Goal: Information Seeking & Learning: Understand process/instructions

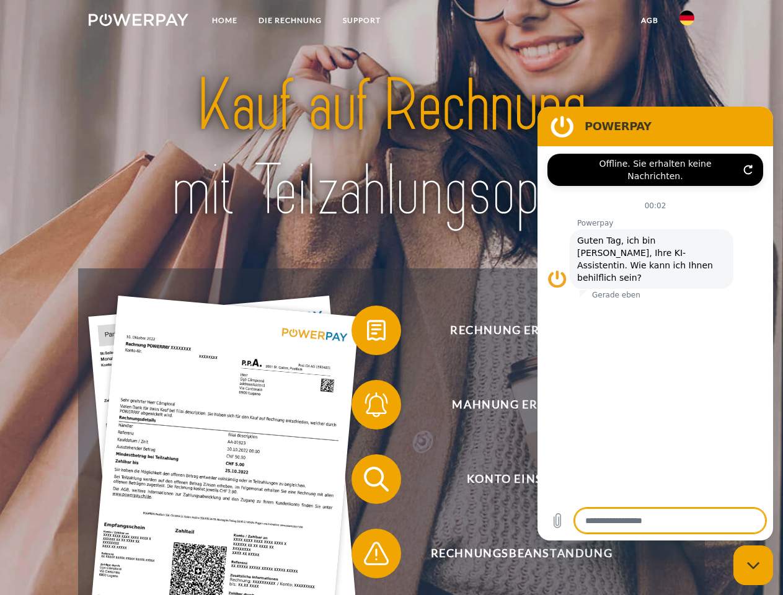
click at [138, 22] on img at bounding box center [139, 20] width 100 height 12
click at [687, 22] on img at bounding box center [687, 18] width 15 height 15
click at [649, 20] on link "agb" at bounding box center [650, 20] width 38 height 22
click at [367, 333] on span at bounding box center [358, 331] width 62 height 62
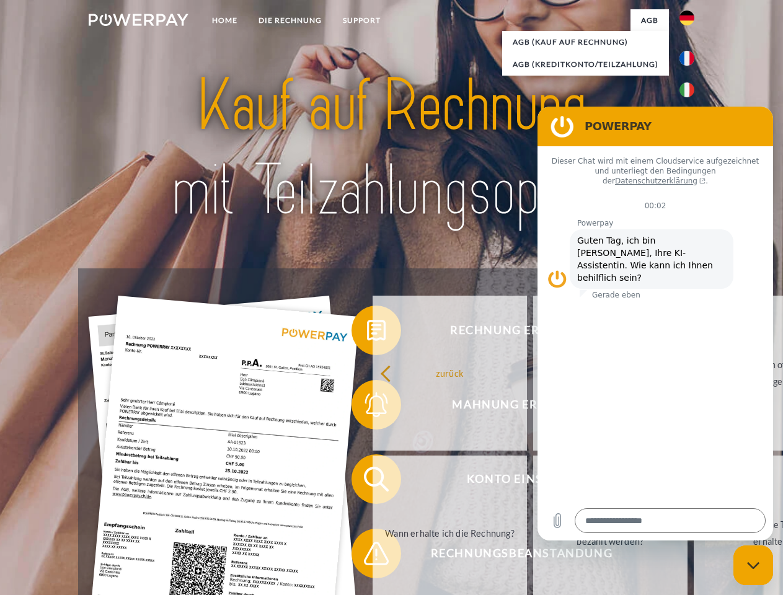
click at [373, 408] on link "zurück" at bounding box center [450, 373] width 154 height 155
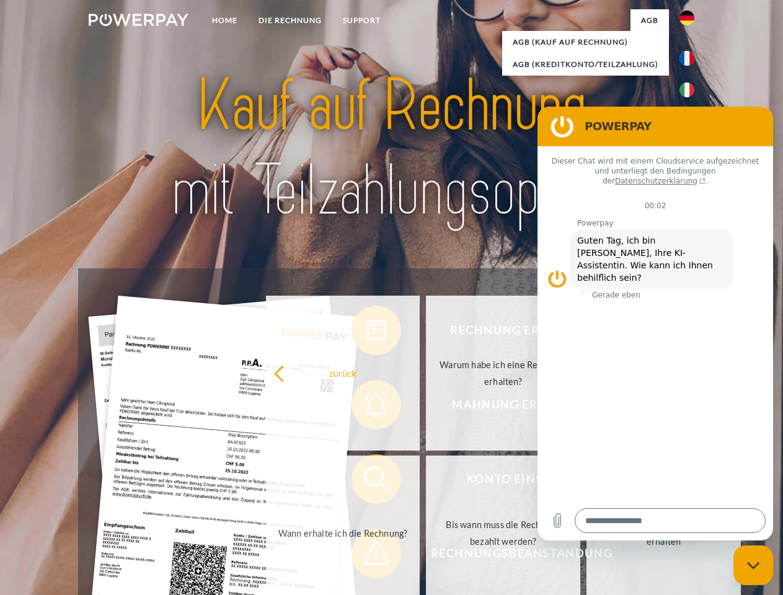
click at [367, 482] on link "Wann erhalte ich die Rechnung?" at bounding box center [343, 533] width 154 height 155
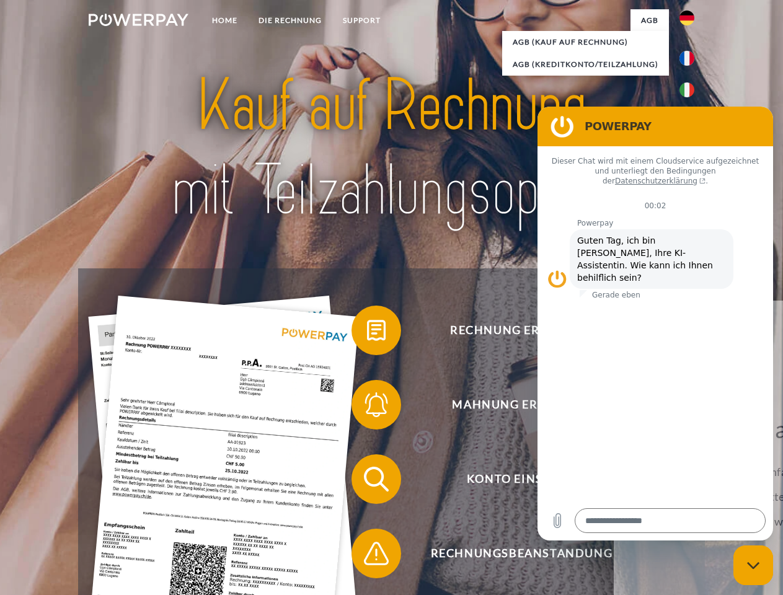
click at [367, 556] on span at bounding box center [358, 554] width 62 height 62
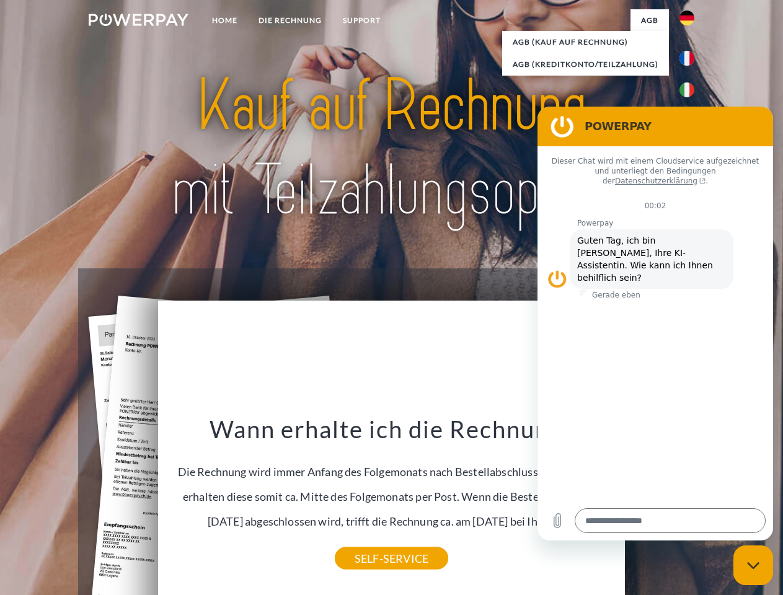
click at [754, 566] on icon "Messaging-Fenster schließen" at bounding box center [753, 566] width 13 height 8
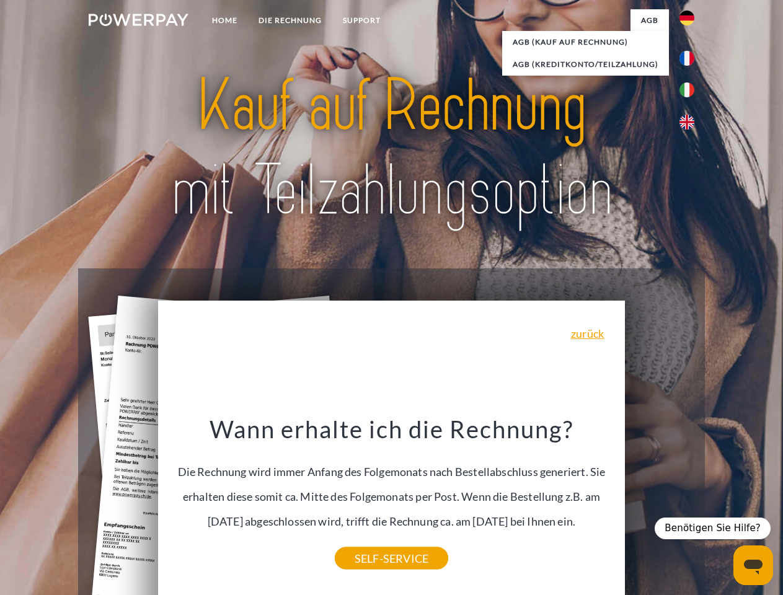
type textarea "*"
